Goal: Share content: Share content

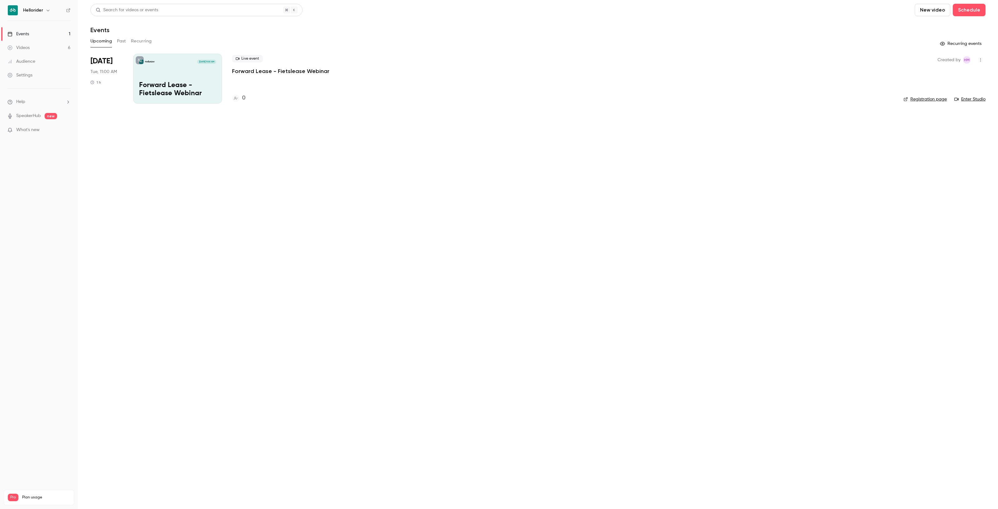
click at [41, 52] on link "Videos 6" at bounding box center [39, 48] width 78 height 14
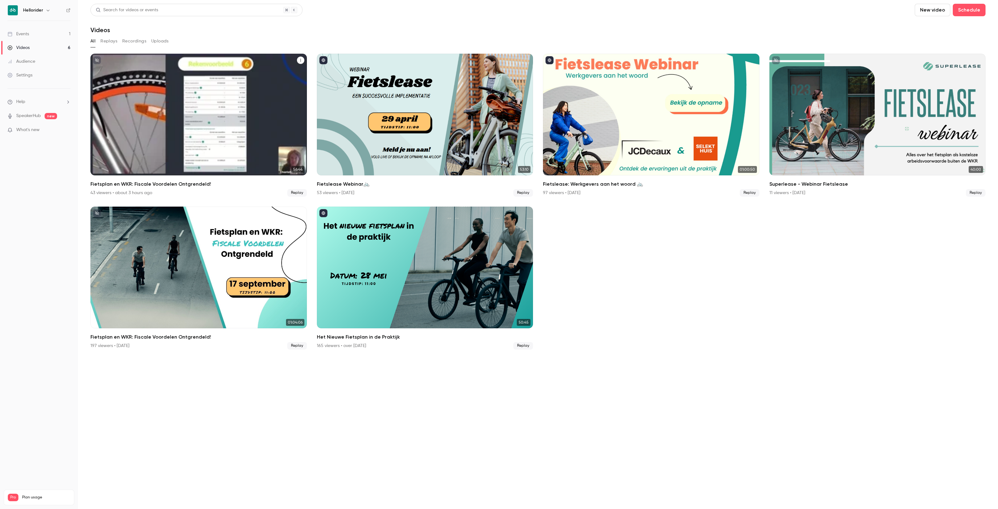
click at [201, 113] on div "Fietsplan en WKR: Fiscale Voordelen Ontgrendeld!" at bounding box center [198, 115] width 216 height 122
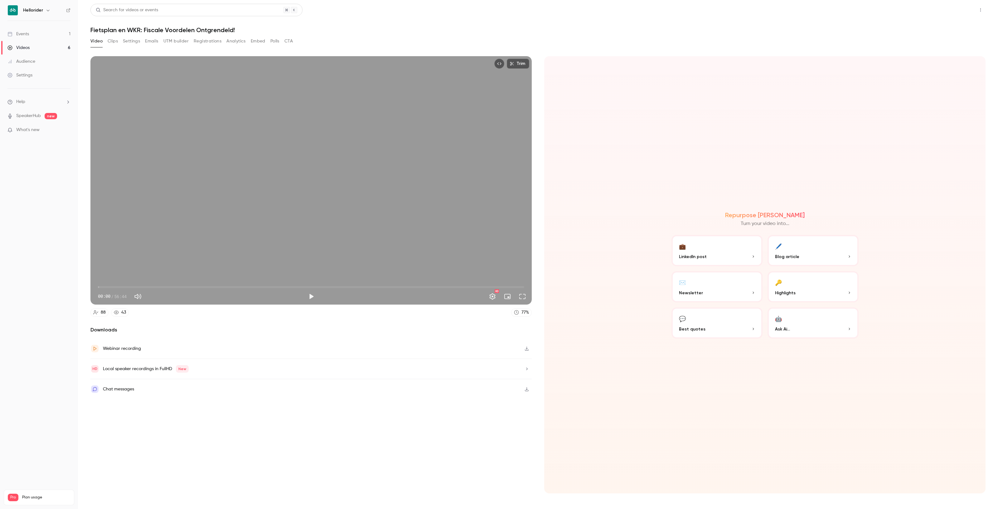
click at [947, 11] on button "Share" at bounding box center [958, 10] width 25 height 12
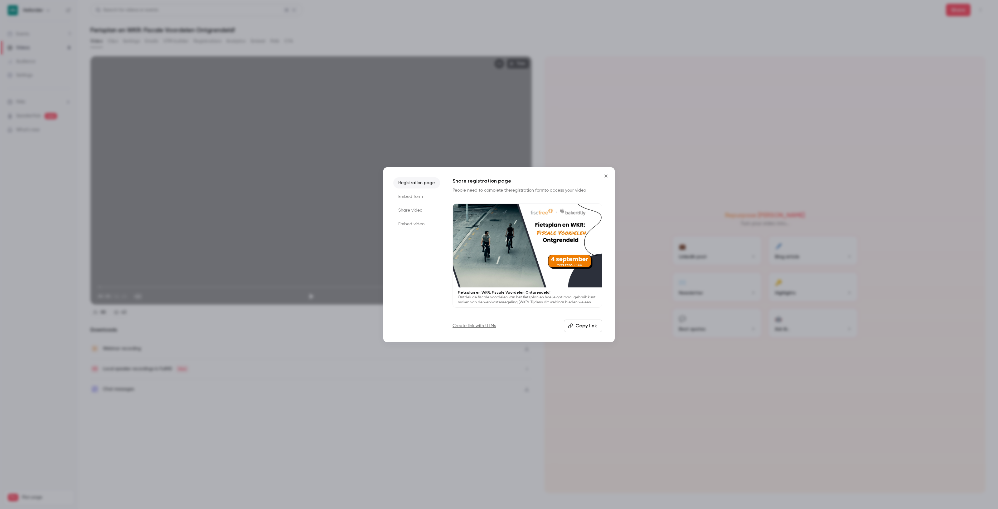
click at [405, 221] on li "Embed video" at bounding box center [416, 223] width 47 height 11
click at [413, 211] on li "Share video" at bounding box center [416, 210] width 47 height 11
click at [532, 324] on button "Copy link" at bounding box center [528, 325] width 150 height 12
click at [610, 178] on button "Close" at bounding box center [606, 176] width 12 height 12
